Goal: Task Accomplishment & Management: Use online tool/utility

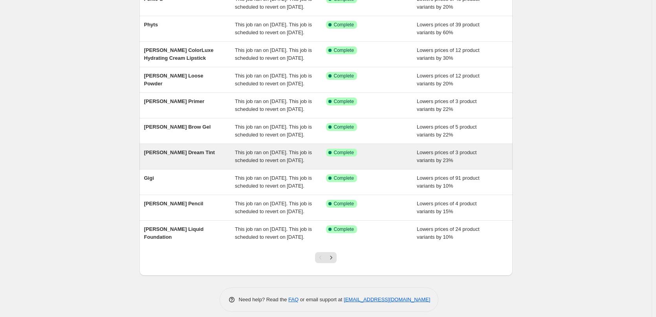
scroll to position [167, 0]
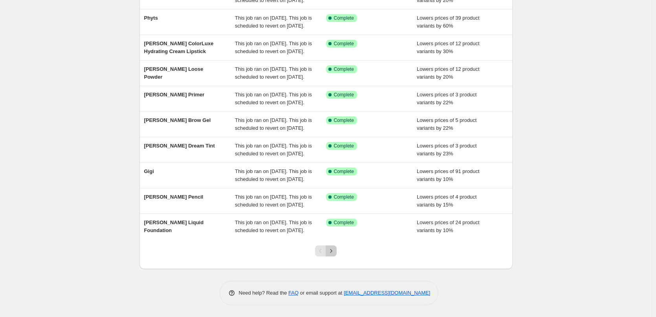
click at [334, 249] on icon "Next" at bounding box center [331, 251] width 8 height 8
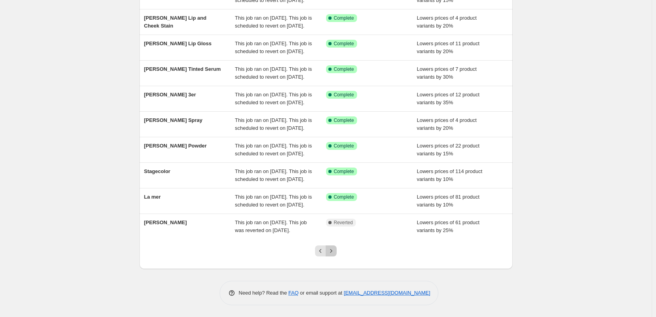
click at [334, 249] on icon "Next" at bounding box center [331, 251] width 8 height 8
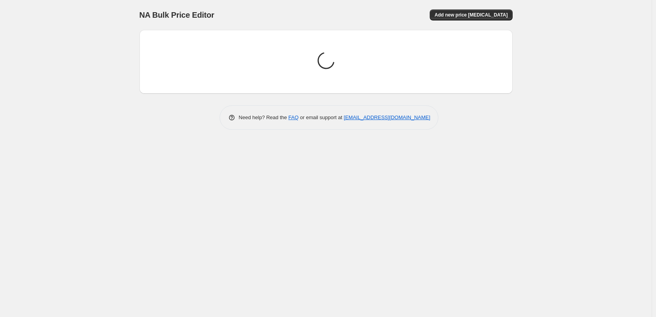
scroll to position [0, 0]
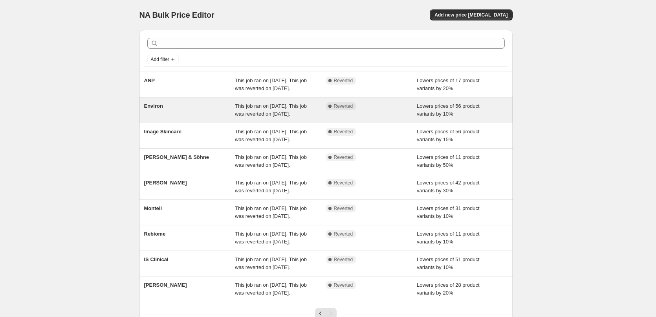
click at [163, 117] on div "Environ" at bounding box center [189, 110] width 91 height 16
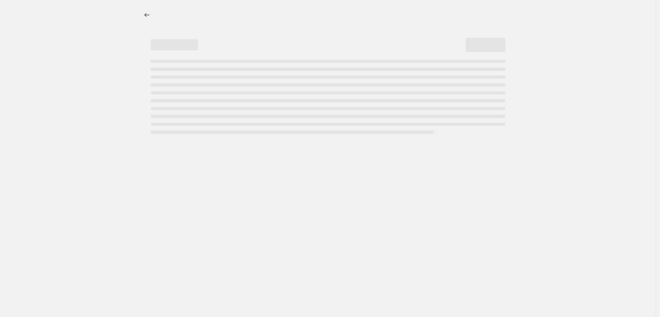
select select "percentage"
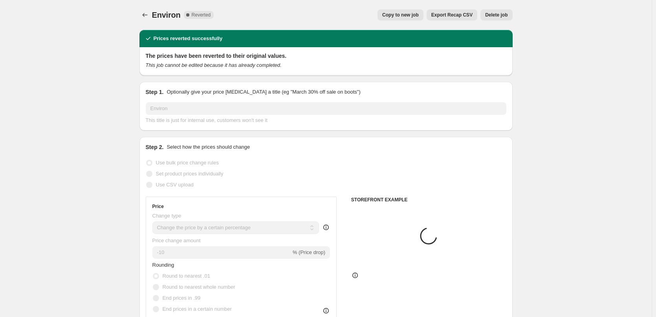
click at [398, 13] on span "Copy to new job" at bounding box center [400, 15] width 37 height 6
select select "percentage"
select select "vendor"
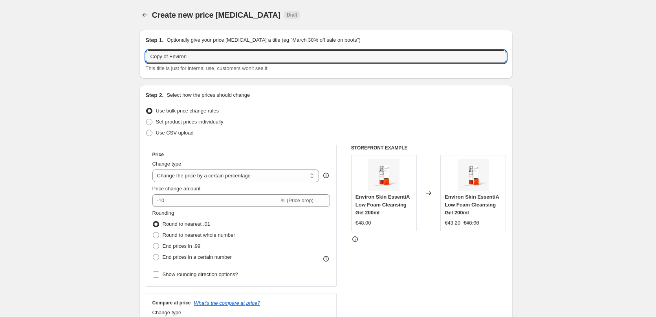
drag, startPoint x: 171, startPoint y: 57, endPoint x: 106, endPoint y: 62, distance: 65.8
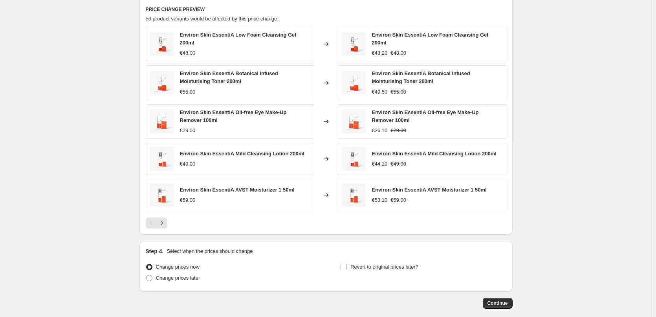
scroll to position [562, 0]
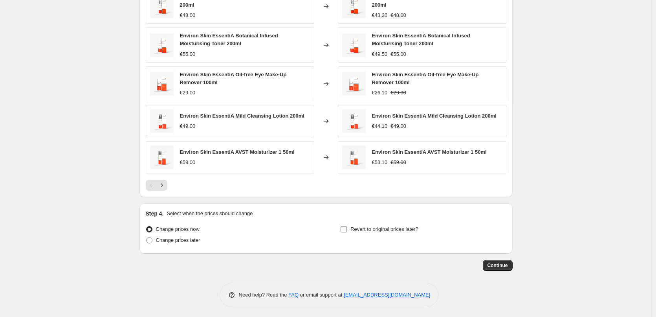
type input "Environ"
click at [364, 226] on span "Revert to original prices later?" at bounding box center [384, 229] width 68 height 6
click at [347, 226] on input "Revert to original prices later?" at bounding box center [343, 229] width 6 height 6
checkbox input "true"
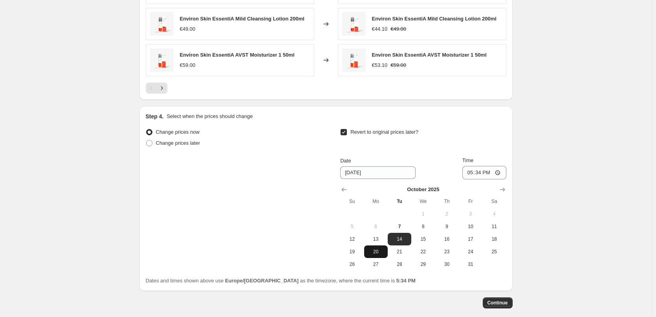
scroll to position [697, 0]
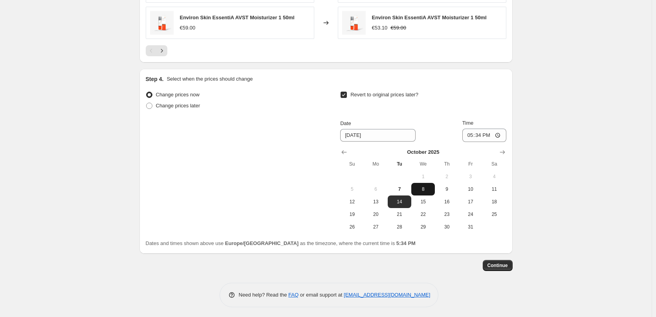
click at [428, 187] on span "8" at bounding box center [422, 189] width 17 height 6
type input "[DATE]"
click at [471, 136] on input "17:34" at bounding box center [484, 134] width 44 height 13
type input "03:00"
click at [494, 262] on span "Continue" at bounding box center [497, 265] width 20 height 6
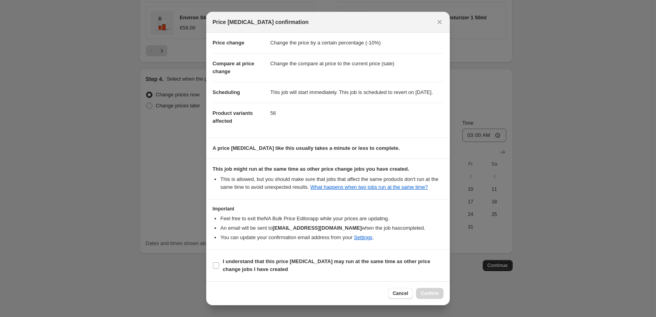
scroll to position [22, 0]
click at [219, 275] on section "I understand that this price [MEDICAL_DATA] may run at the same time as other p…" at bounding box center [327, 264] width 243 height 31
click at [225, 269] on b "I understand that this price [MEDICAL_DATA] may run at the same time as other p…" at bounding box center [326, 265] width 207 height 14
click at [219, 268] on input "I understand that this price [MEDICAL_DATA] may run at the same time as other p…" at bounding box center [216, 265] width 6 height 6
checkbox input "true"
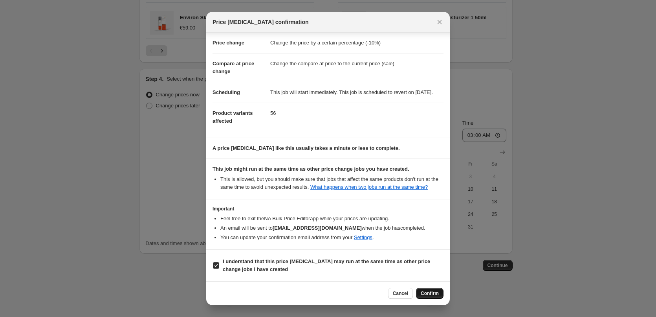
click at [428, 291] on span "Confirm" at bounding box center [430, 293] width 18 height 6
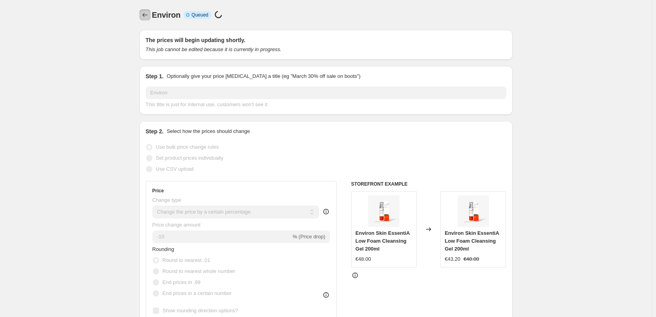
click at [146, 14] on icon "Price change jobs" at bounding box center [145, 15] width 8 height 8
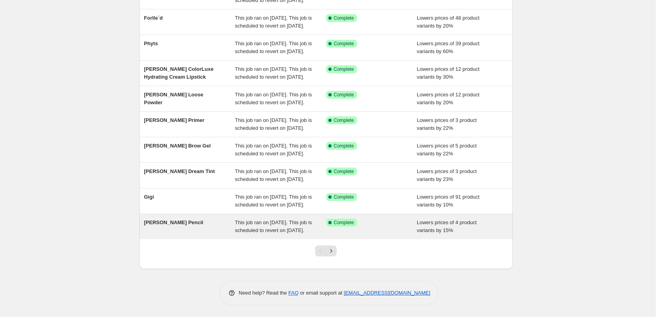
scroll to position [167, 0]
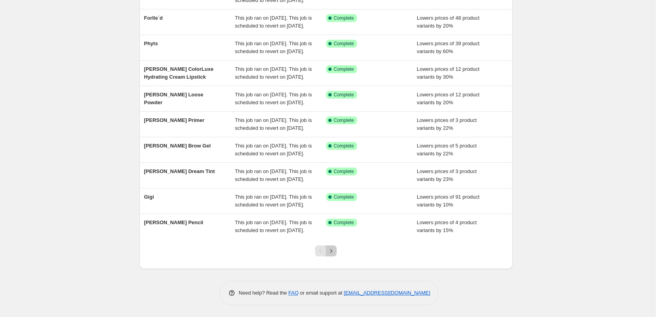
click at [334, 250] on icon "Next" at bounding box center [331, 251] width 8 height 8
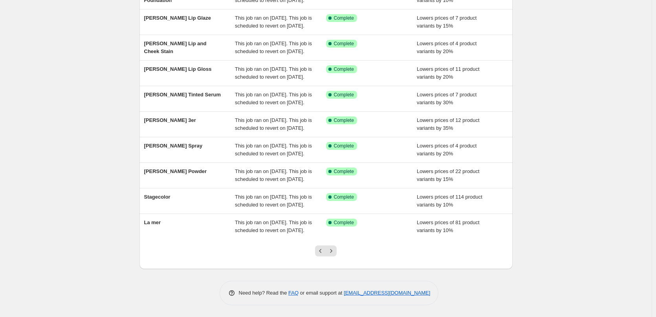
click at [334, 250] on icon "Next" at bounding box center [331, 251] width 8 height 8
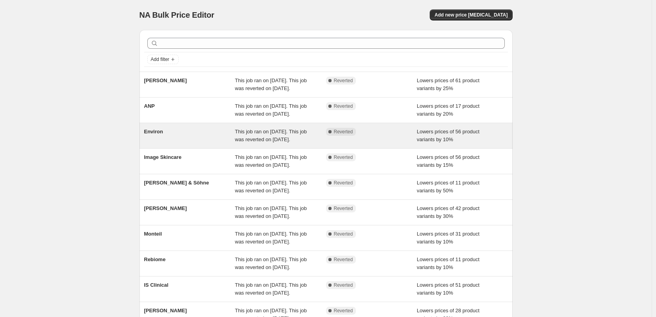
click at [163, 143] on div "Environ" at bounding box center [189, 136] width 91 height 16
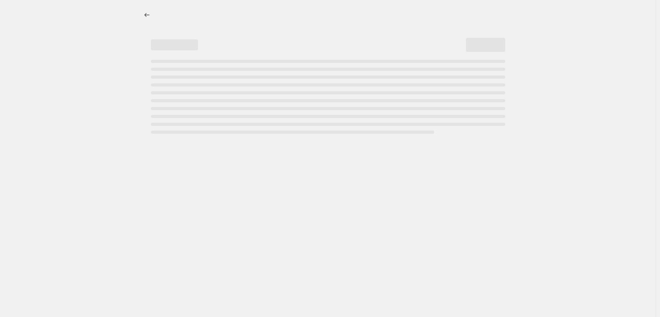
select select "percentage"
select select "vendor"
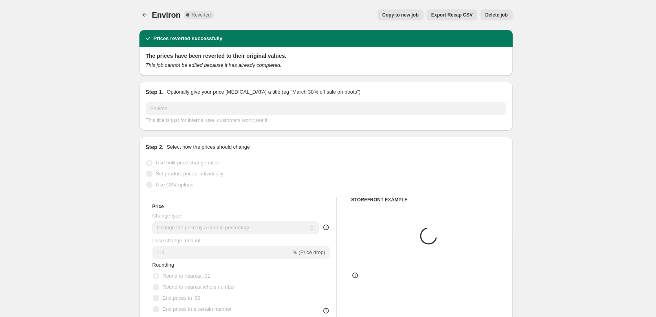
click at [503, 14] on span "Delete job" at bounding box center [496, 15] width 22 height 6
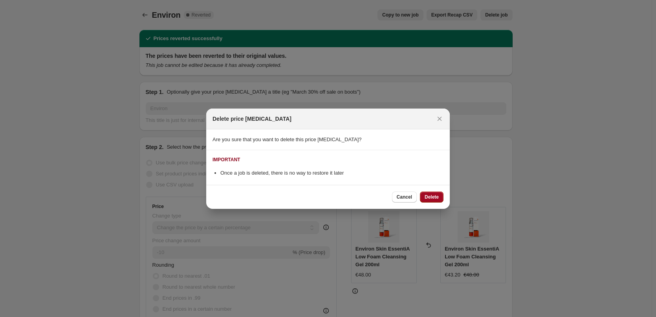
click at [435, 196] on span "Delete" at bounding box center [432, 197] width 14 height 6
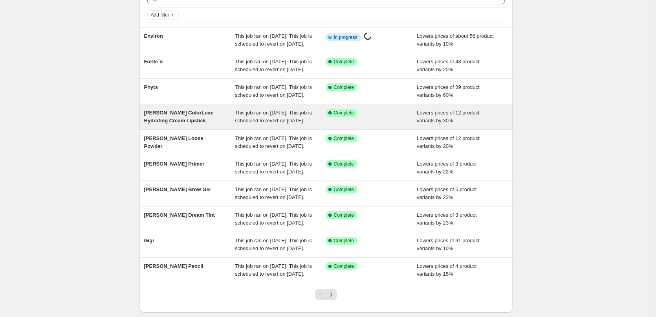
scroll to position [127, 0]
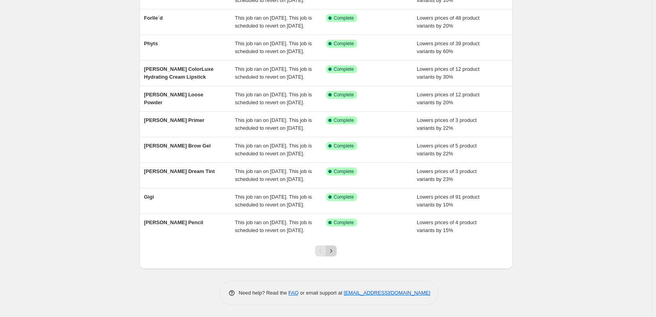
click at [331, 254] on icon "Next" at bounding box center [331, 251] width 8 height 8
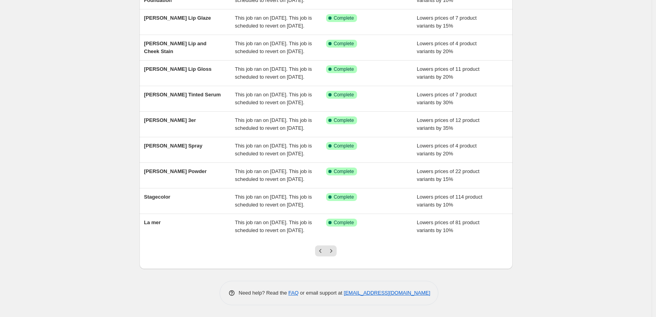
scroll to position [167, 0]
click at [333, 253] on icon "Next" at bounding box center [331, 251] width 8 height 8
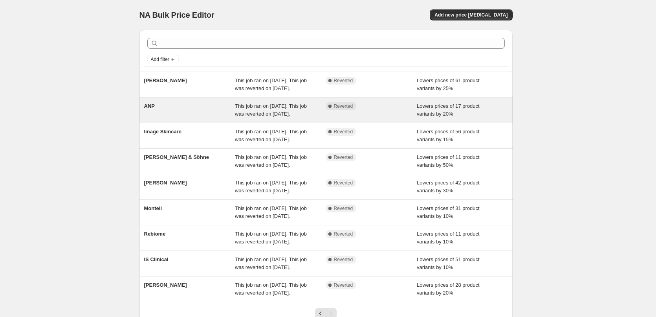
click at [159, 115] on div "ANP" at bounding box center [189, 110] width 91 height 16
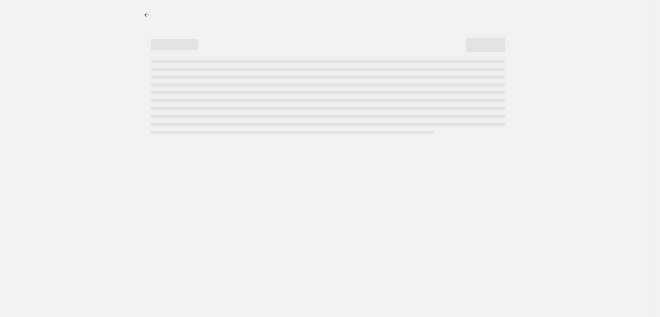
select select "percentage"
select select "vendor"
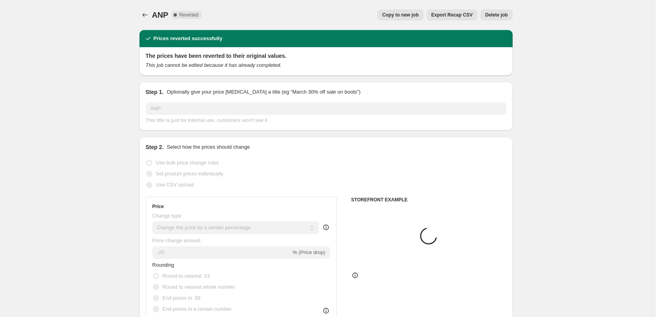
click at [415, 16] on span "Copy to new job" at bounding box center [400, 15] width 37 height 6
select select "percentage"
select select "vendor"
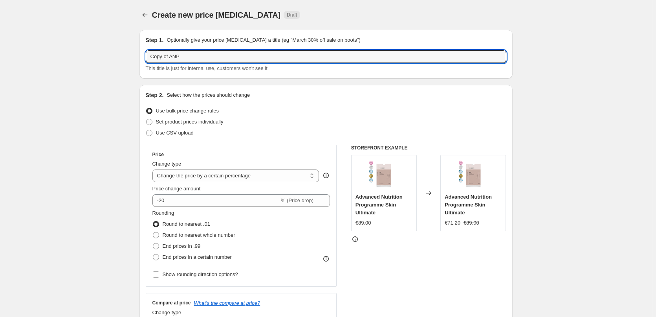
drag, startPoint x: 171, startPoint y: 56, endPoint x: 100, endPoint y: 59, distance: 71.5
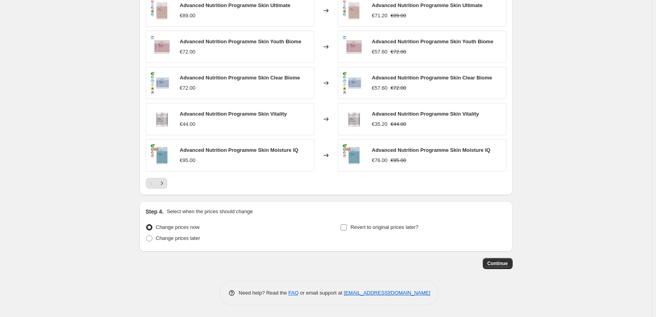
type input "ANP"
click at [371, 229] on span "Revert to original prices later?" at bounding box center [384, 227] width 68 height 6
click at [347, 229] on input "Revert to original prices later?" at bounding box center [343, 227] width 6 height 6
checkbox input "true"
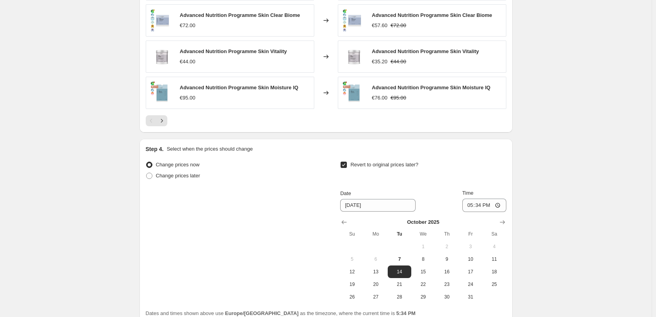
scroll to position [692, 0]
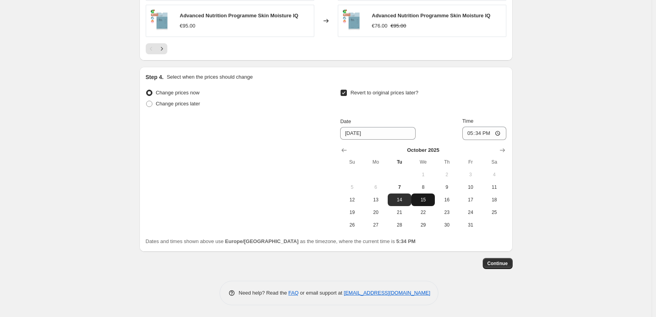
click at [425, 201] on span "15" at bounding box center [422, 199] width 17 height 6
click at [427, 190] on button "8" at bounding box center [423, 187] width 24 height 13
type input "[DATE]"
click at [471, 134] on input "17:34" at bounding box center [484, 132] width 44 height 13
type input "03:00"
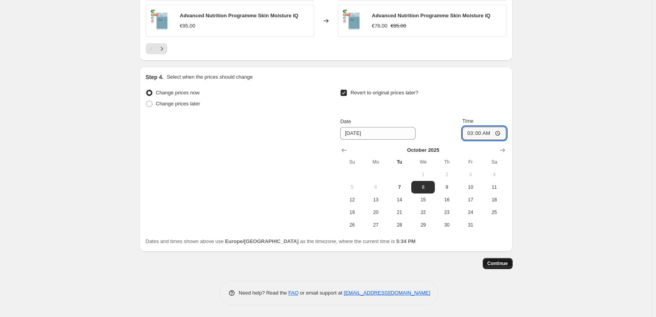
click at [494, 260] on button "Continue" at bounding box center [498, 263] width 30 height 11
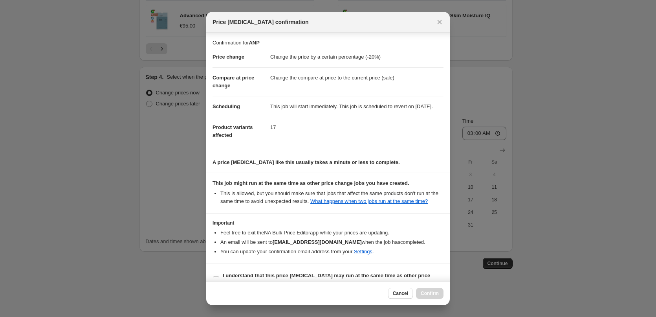
scroll to position [22, 0]
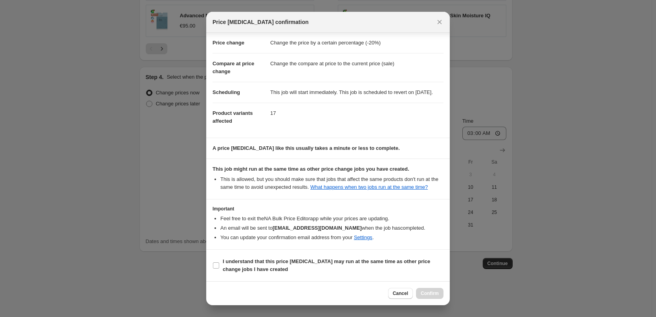
click at [258, 252] on section "I understand that this price [MEDICAL_DATA] may run at the same time as other p…" at bounding box center [327, 264] width 243 height 31
click at [251, 262] on b "I understand that this price [MEDICAL_DATA] may run at the same time as other p…" at bounding box center [326, 265] width 207 height 14
click at [219, 262] on input "I understand that this price [MEDICAL_DATA] may run at the same time as other p…" at bounding box center [216, 265] width 6 height 6
checkbox input "true"
click at [439, 292] on button "Confirm" at bounding box center [429, 292] width 27 height 11
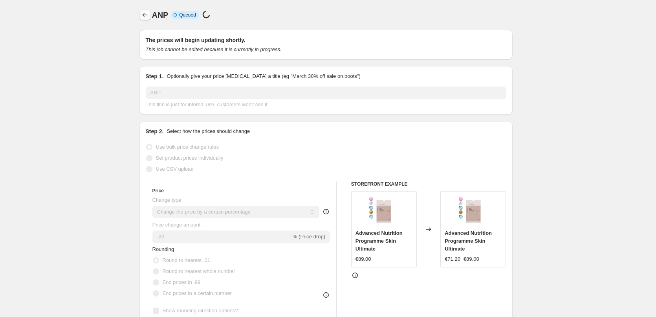
click at [143, 14] on icon "Price change jobs" at bounding box center [145, 15] width 8 height 8
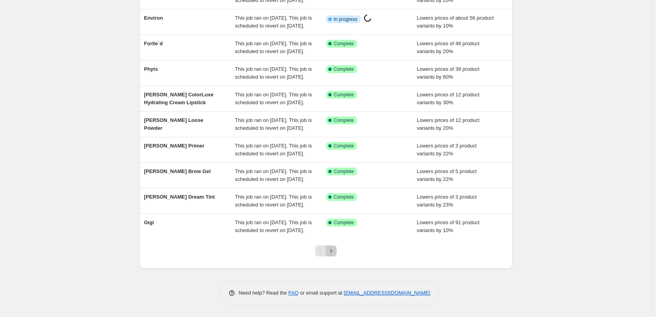
click at [331, 251] on icon "Next" at bounding box center [331, 251] width 8 height 8
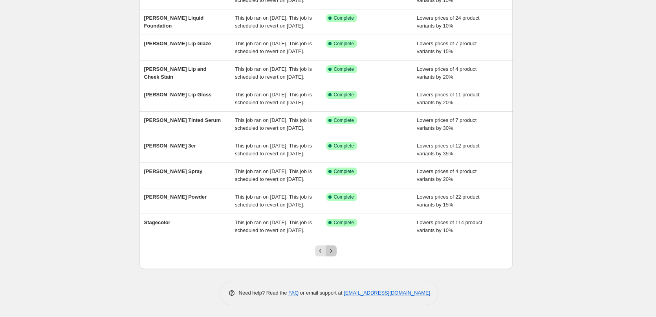
click at [331, 249] on icon "Next" at bounding box center [331, 251] width 8 height 8
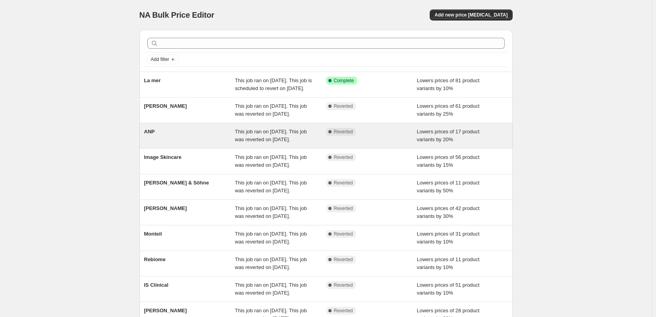
click at [153, 134] on span "ANP" at bounding box center [149, 131] width 11 height 6
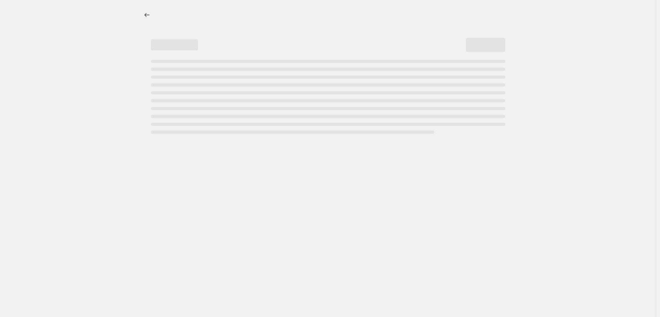
select select "percentage"
select select "vendor"
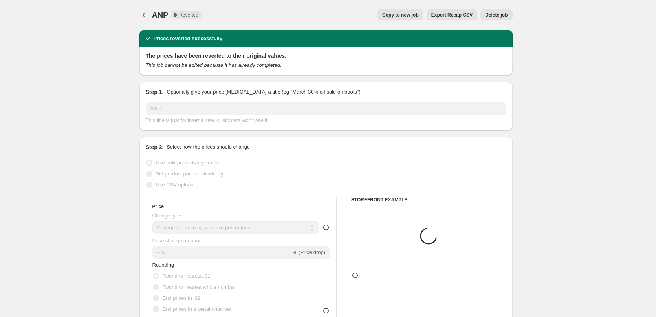
click at [490, 16] on span "Delete job" at bounding box center [496, 15] width 22 height 6
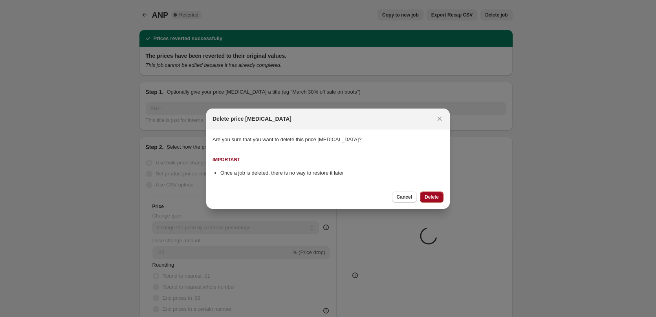
click at [434, 195] on span "Delete" at bounding box center [432, 197] width 14 height 6
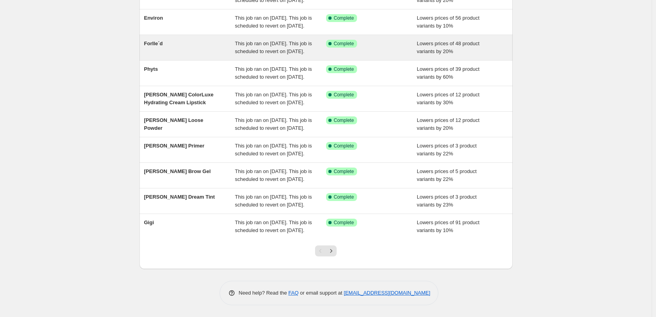
scroll to position [167, 0]
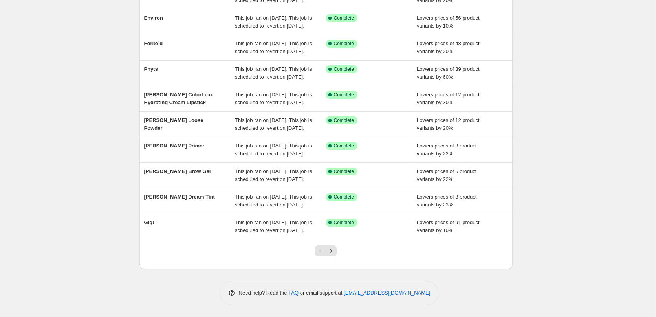
click at [335, 256] on div at bounding box center [326, 254] width 32 height 30
click at [333, 253] on icon "Next" at bounding box center [331, 251] width 8 height 8
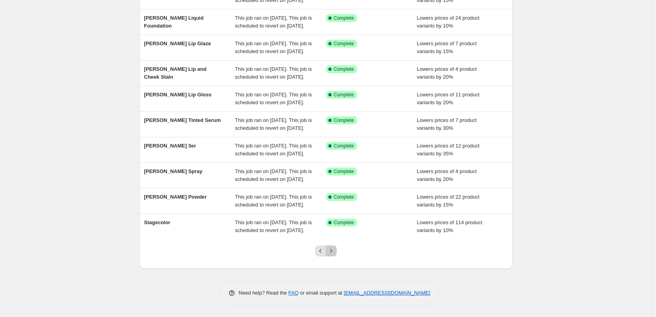
click at [333, 253] on icon "Next" at bounding box center [331, 251] width 8 height 8
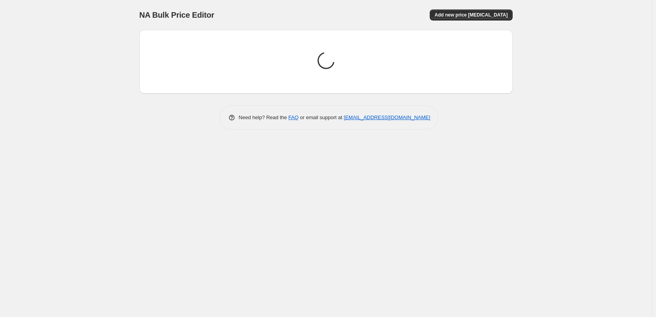
scroll to position [0, 0]
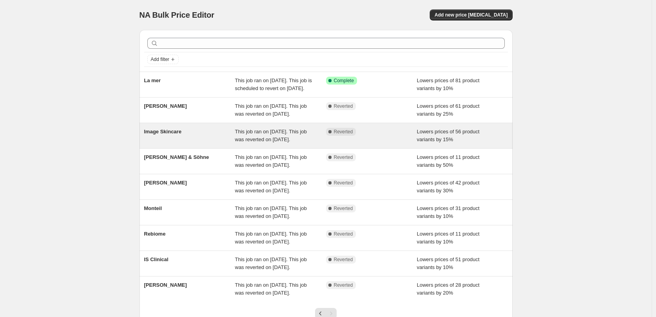
click at [167, 143] on div "Image Skincare" at bounding box center [189, 136] width 91 height 16
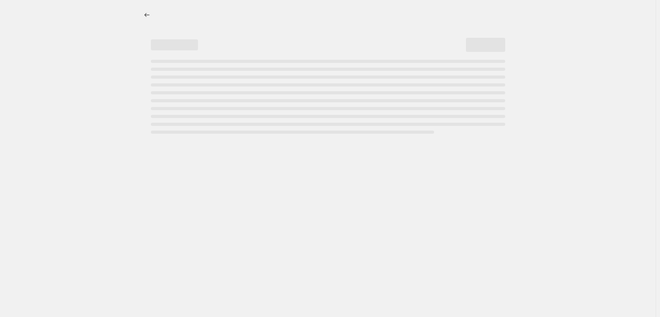
select select "percentage"
select select "remove"
select select "vendor"
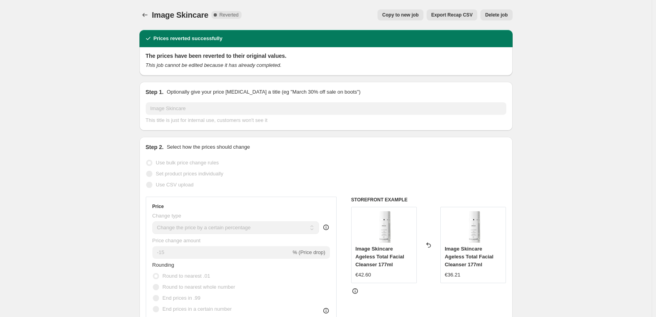
click at [418, 11] on button "Copy to new job" at bounding box center [400, 14] width 46 height 11
select select "percentage"
select select "remove"
select select "vendor"
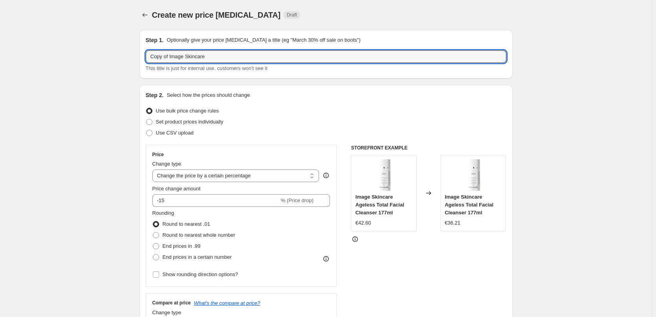
drag, startPoint x: 170, startPoint y: 55, endPoint x: 136, endPoint y: 61, distance: 34.7
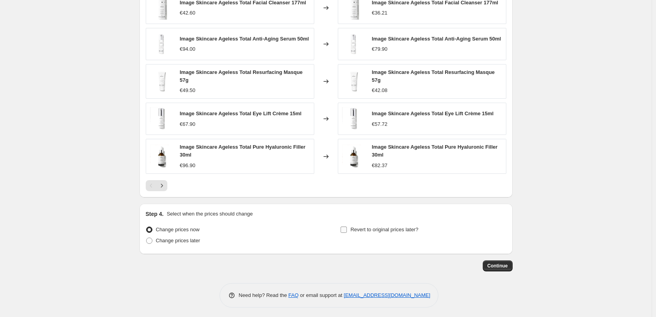
type input "Image Skincare"
click at [375, 229] on span "Revert to original prices later?" at bounding box center [384, 229] width 68 height 6
click at [347, 229] on input "Revert to original prices later?" at bounding box center [343, 229] width 6 height 6
checkbox input "true"
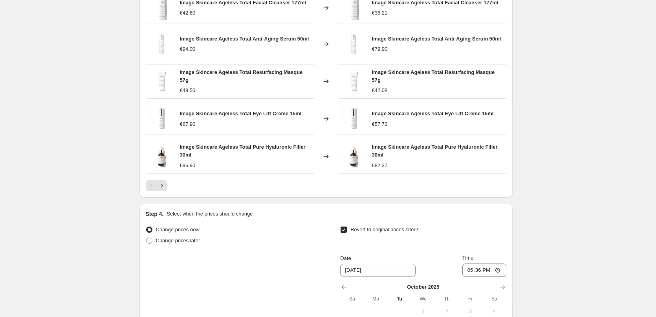
scroll to position [694, 0]
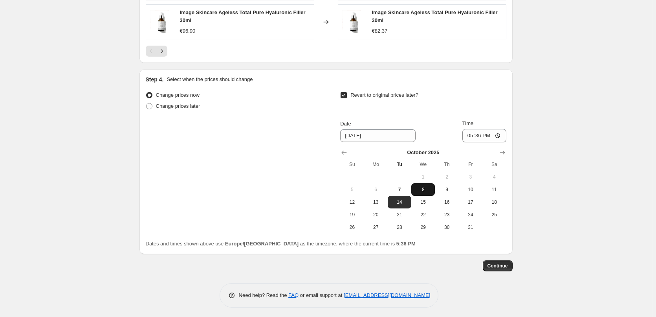
click at [424, 186] on span "8" at bounding box center [422, 189] width 17 height 6
type input "[DATE]"
click at [472, 132] on input "17:36" at bounding box center [484, 135] width 44 height 13
type input "03:00"
click at [497, 260] on button "Continue" at bounding box center [498, 265] width 30 height 11
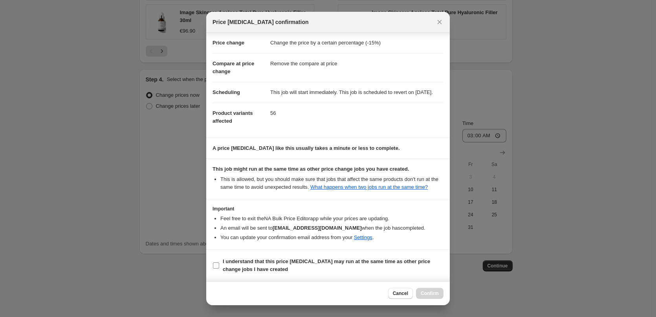
scroll to position [22, 0]
click at [248, 263] on b "I understand that this price [MEDICAL_DATA] may run at the same time as other p…" at bounding box center [326, 265] width 207 height 14
click at [219, 263] on input "I understand that this price [MEDICAL_DATA] may run at the same time as other p…" at bounding box center [216, 265] width 6 height 6
checkbox input "true"
click at [425, 292] on span "Confirm" at bounding box center [430, 293] width 18 height 6
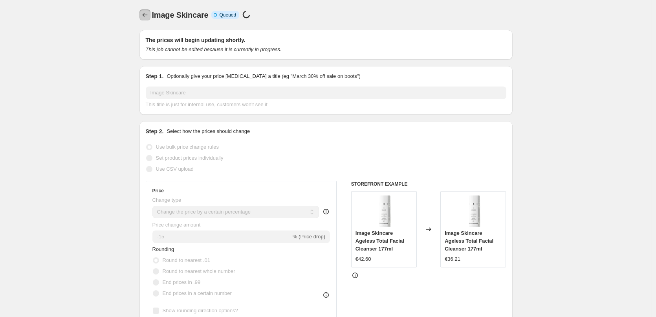
click at [146, 13] on icon "Price change jobs" at bounding box center [145, 15] width 8 height 8
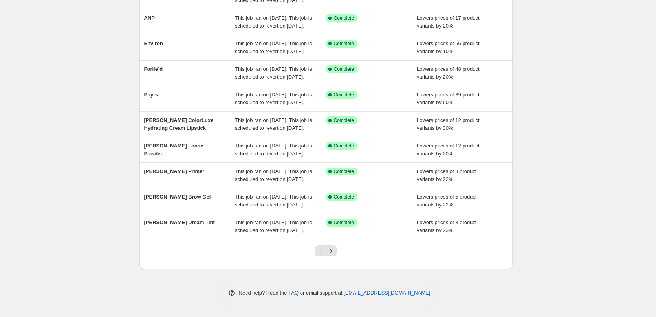
scroll to position [167, 0]
click at [335, 256] on div at bounding box center [326, 254] width 32 height 30
click at [335, 252] on icon "Next" at bounding box center [331, 251] width 8 height 8
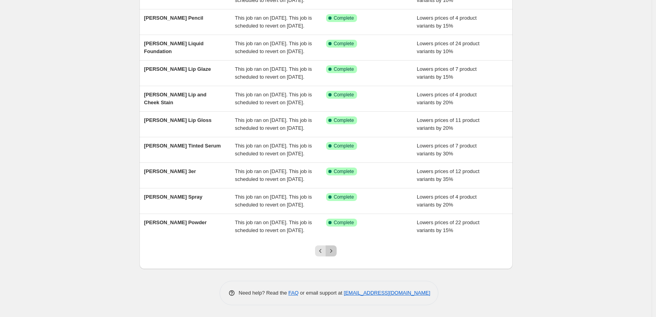
click at [335, 252] on icon "Next" at bounding box center [331, 251] width 8 height 8
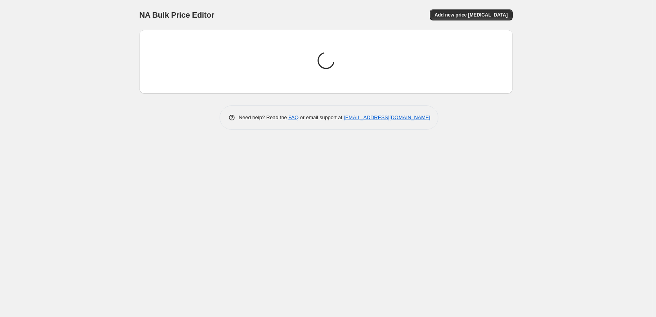
scroll to position [0, 0]
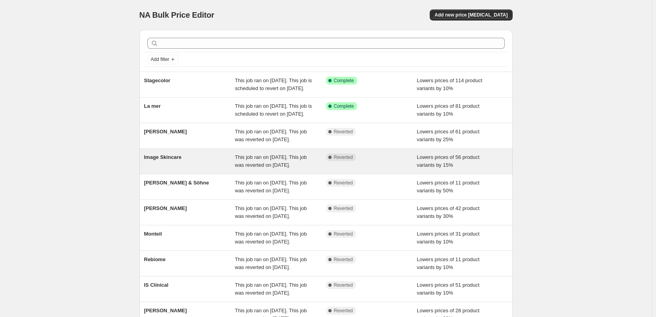
click at [166, 160] on span "Image Skincare" at bounding box center [162, 157] width 37 height 6
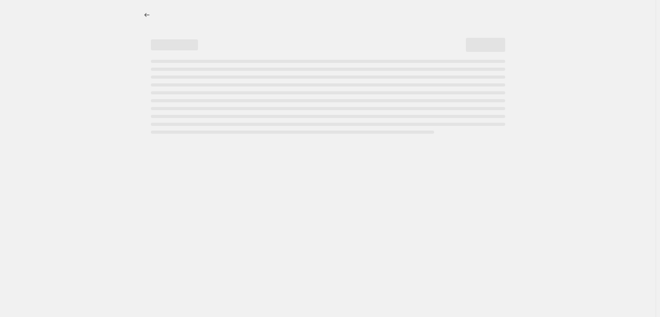
select select "percentage"
select select "remove"
select select "vendor"
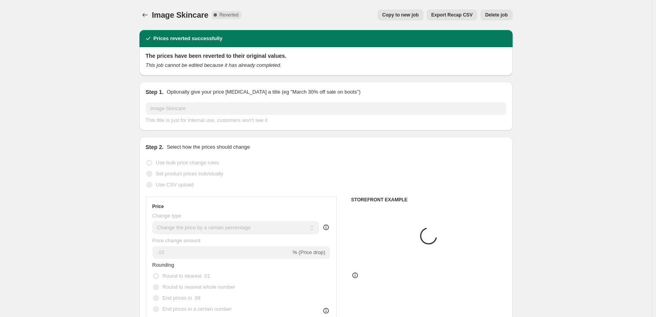
click at [500, 16] on span "Delete job" at bounding box center [496, 15] width 22 height 6
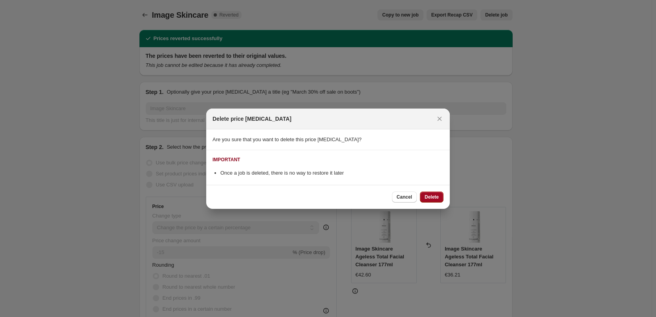
click at [430, 198] on span "Delete" at bounding box center [432, 197] width 14 height 6
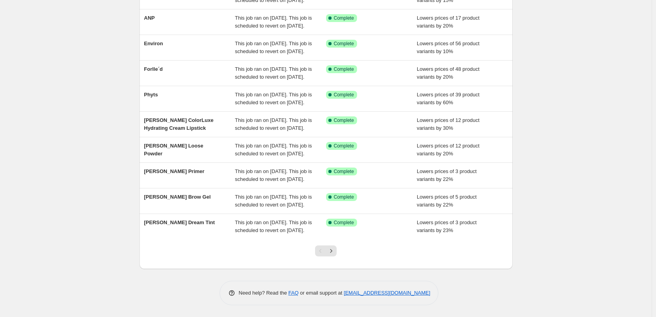
scroll to position [167, 0]
click at [335, 249] on icon "Next" at bounding box center [331, 251] width 8 height 8
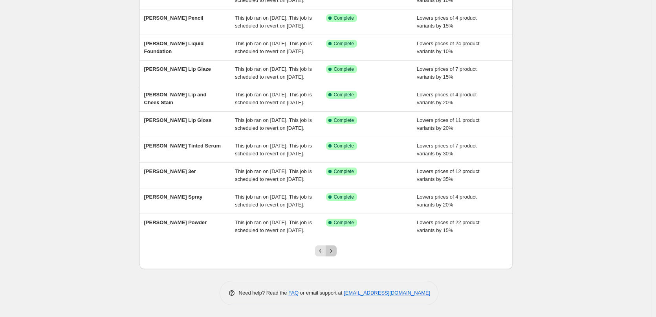
click at [335, 249] on icon "Next" at bounding box center [331, 251] width 8 height 8
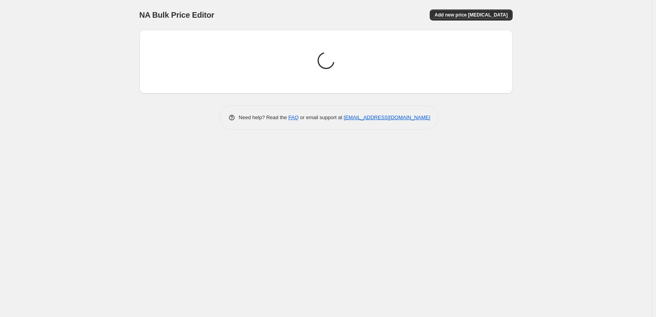
scroll to position [0, 0]
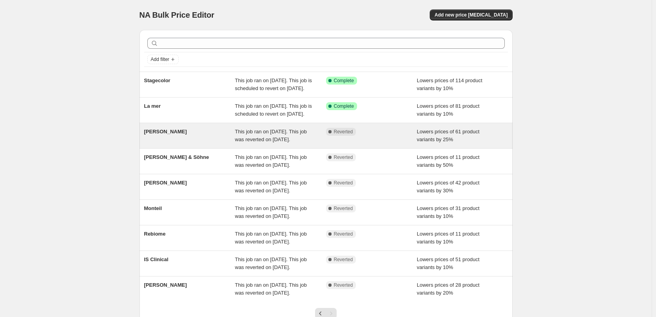
click at [166, 143] on div "[PERSON_NAME]" at bounding box center [189, 136] width 91 height 16
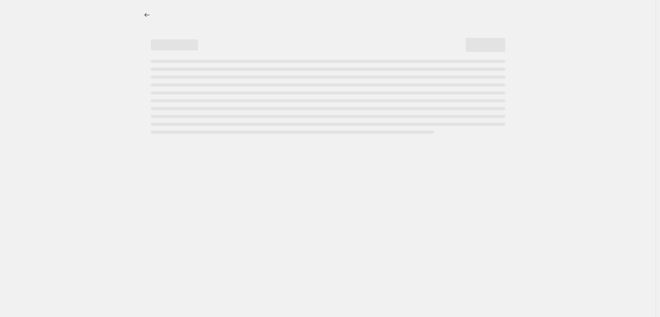
select select "percentage"
select select "vendor"
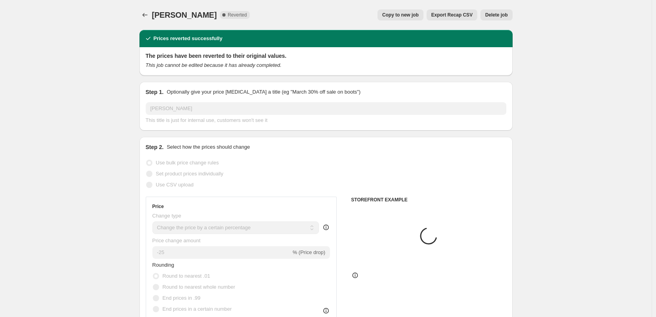
click at [419, 12] on span "Copy to new job" at bounding box center [400, 15] width 37 height 6
select select "percentage"
select select "vendor"
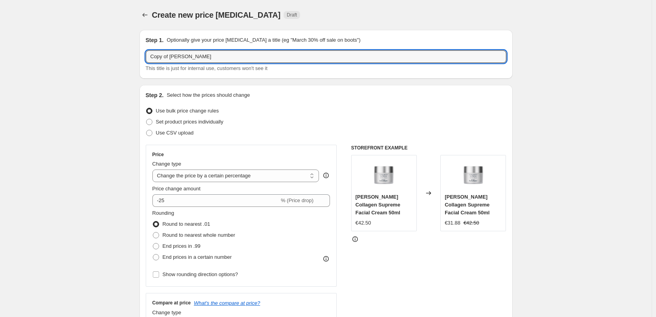
drag, startPoint x: 171, startPoint y: 57, endPoint x: 134, endPoint y: 57, distance: 37.3
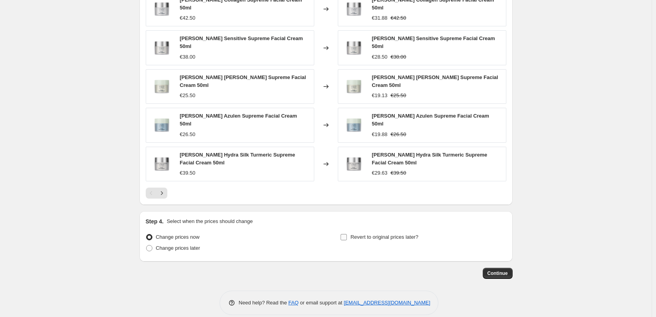
type input "[PERSON_NAME]"
click at [393, 232] on label "Revert to original prices later?" at bounding box center [379, 236] width 78 height 11
click at [347, 234] on input "Revert to original prices later?" at bounding box center [343, 237] width 6 height 6
checkbox input "true"
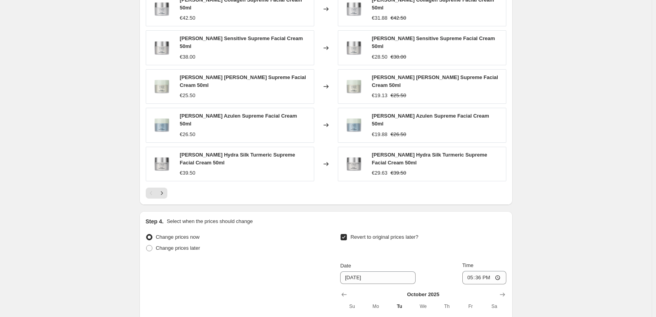
scroll to position [694, 0]
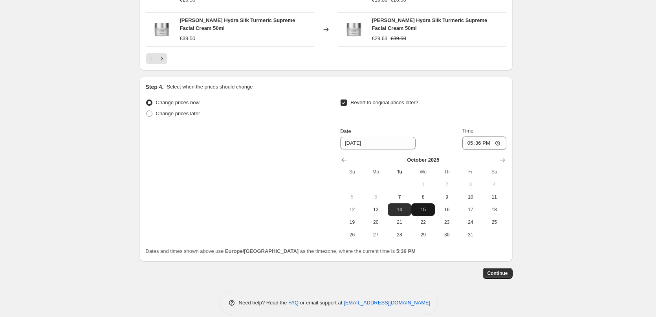
click at [424, 203] on button "15" at bounding box center [423, 209] width 24 height 13
click at [427, 194] on span "8" at bounding box center [422, 197] width 17 height 6
type input "[DATE]"
click at [470, 150] on div "[DATE] Su Mo Tu We Th Fr Sa 1 2 3 4 5 6 7 8 9 10 11 12 13 14 15 16 17 18 19 20 …" at bounding box center [420, 195] width 172 height 91
click at [470, 136] on input "17:36" at bounding box center [484, 142] width 44 height 13
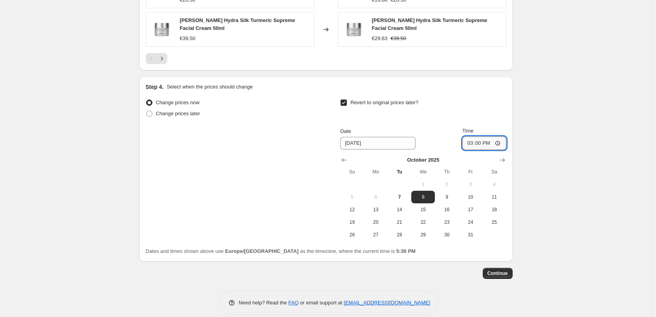
type input "03:00"
click at [500, 267] on button "Continue" at bounding box center [498, 272] width 30 height 11
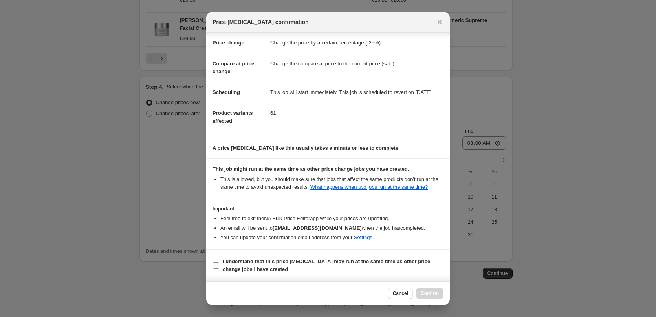
scroll to position [22, 0]
click at [248, 262] on b "I understand that this price [MEDICAL_DATA] may run at the same time as other p…" at bounding box center [326, 265] width 207 height 14
click at [219, 262] on input "I understand that this price [MEDICAL_DATA] may run at the same time as other p…" at bounding box center [216, 265] width 6 height 6
checkbox input "true"
click at [435, 289] on button "Confirm" at bounding box center [429, 292] width 27 height 11
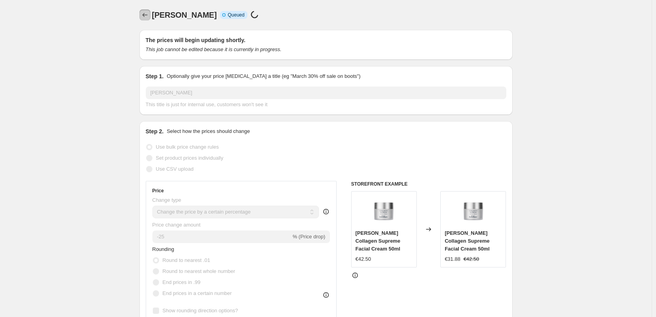
click at [149, 15] on icon "Price change jobs" at bounding box center [145, 15] width 8 height 8
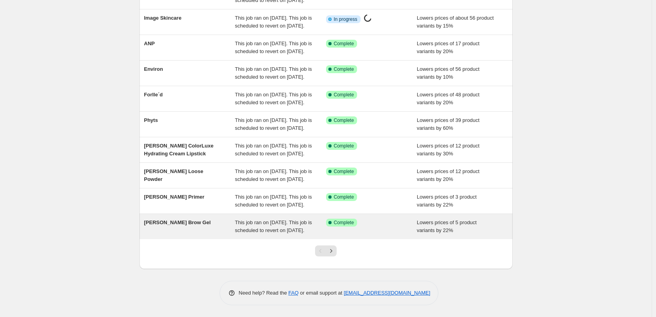
scroll to position [167, 0]
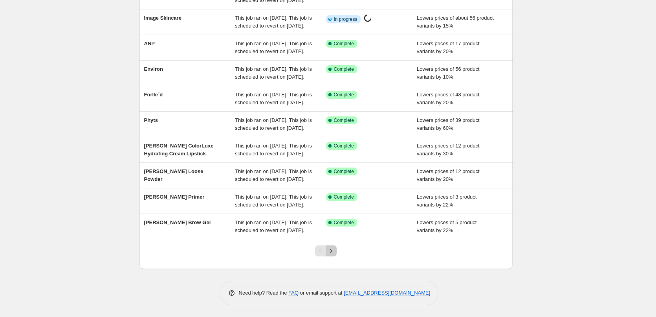
click at [337, 245] on button "Next" at bounding box center [331, 250] width 11 height 11
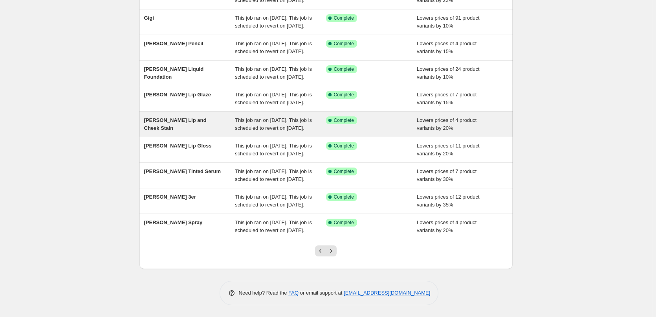
click at [335, 246] on button "Next" at bounding box center [331, 250] width 11 height 11
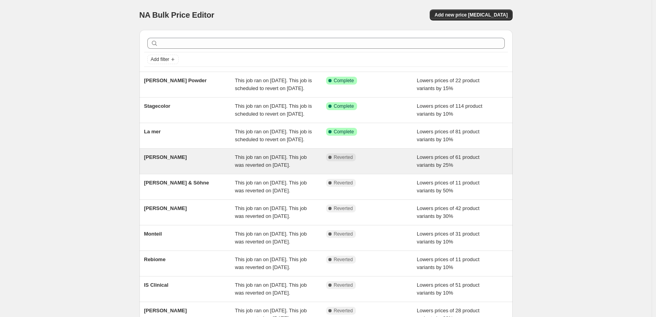
click at [170, 169] on div "[PERSON_NAME]" at bounding box center [189, 161] width 91 height 16
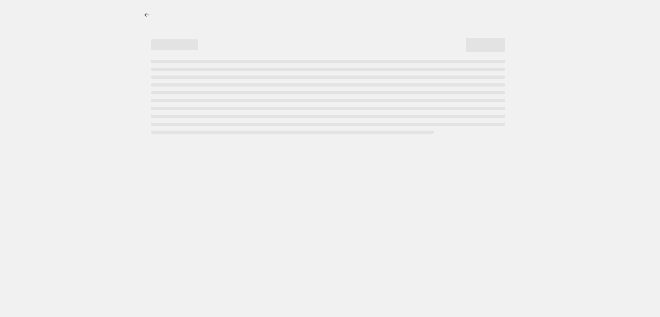
select select "percentage"
select select "vendor"
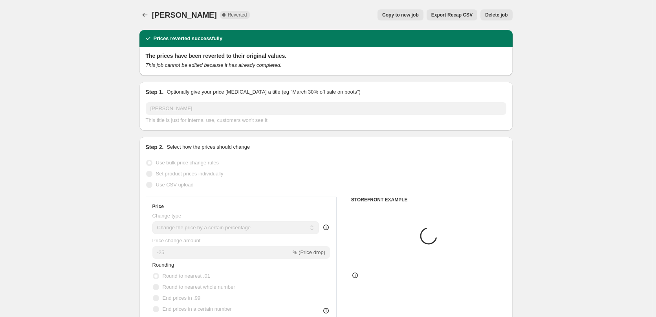
click at [493, 12] on span "Delete job" at bounding box center [496, 15] width 22 height 6
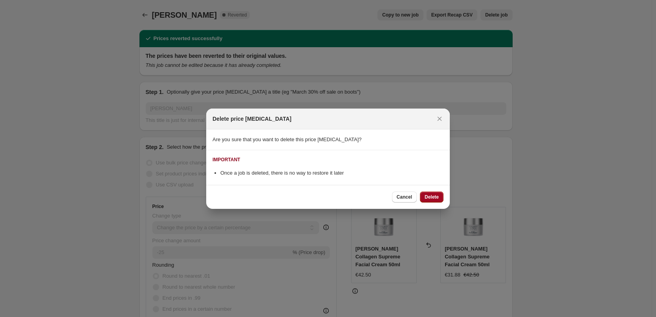
click at [432, 197] on span "Delete" at bounding box center [432, 197] width 14 height 6
